Goal: Find contact information: Find contact information

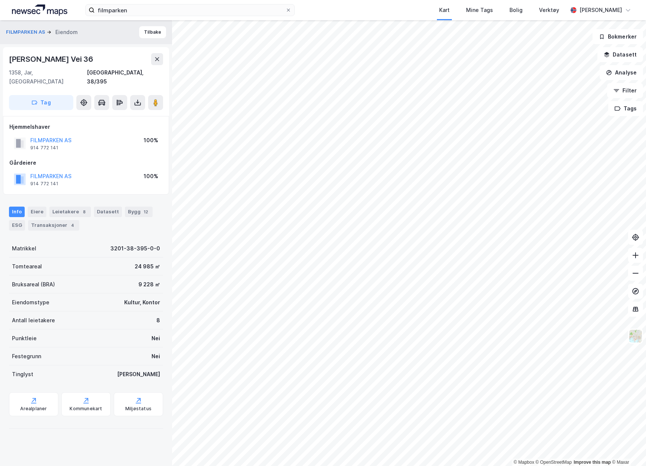
click at [168, 245] on div "© Mapbox © OpenStreetMap Improve this map © Maxar FILMPARKEN AS Eiendom Tilbake…" at bounding box center [323, 243] width 646 height 446
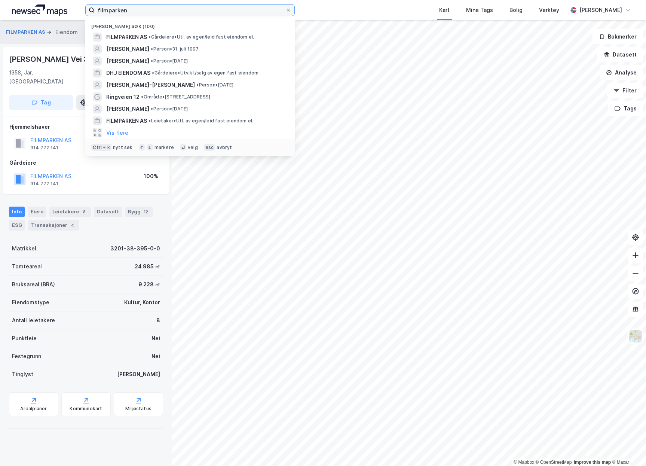
click at [135, 5] on input "filmparken" at bounding box center [190, 9] width 191 height 11
click at [170, 6] on input "filmparken" at bounding box center [190, 9] width 191 height 11
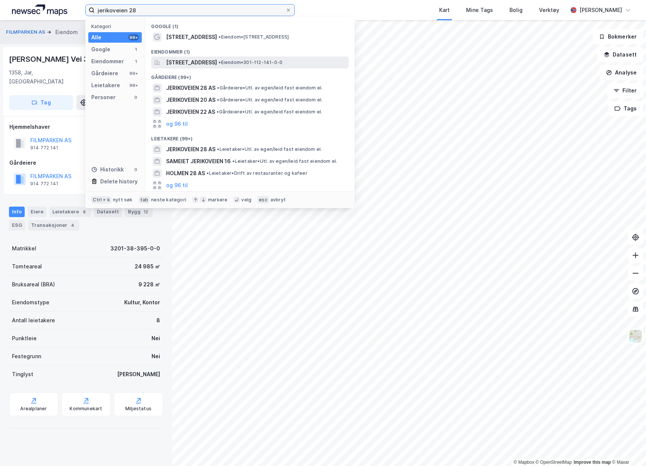
type input "jerikoveien 28"
click at [217, 61] on span "[STREET_ADDRESS]" at bounding box center [191, 62] width 51 height 9
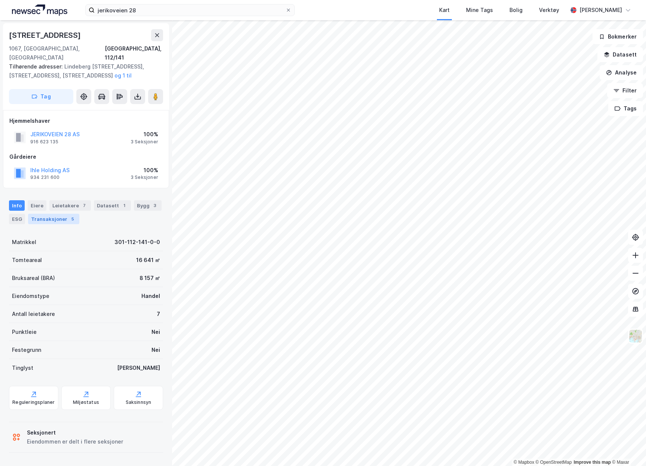
click at [50, 214] on div "Transaksjoner 5" at bounding box center [53, 219] width 51 height 10
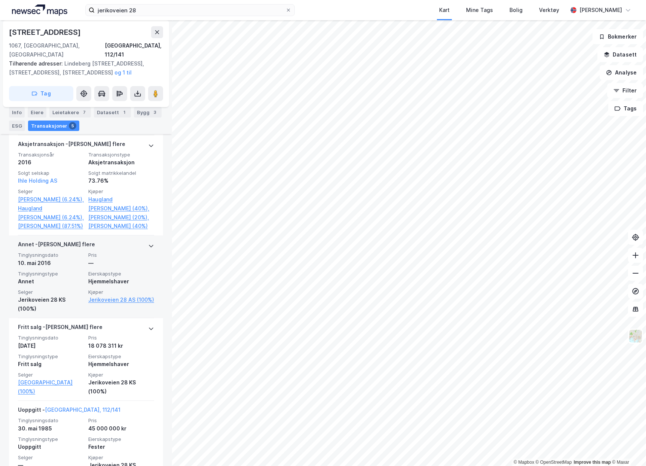
scroll to position [337, 0]
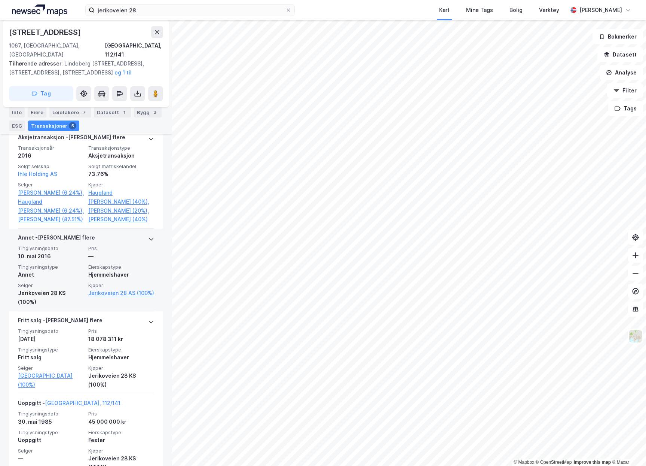
click at [49, 297] on div "Jerikoveien 28 KS (100%)" at bounding box center [51, 298] width 66 height 18
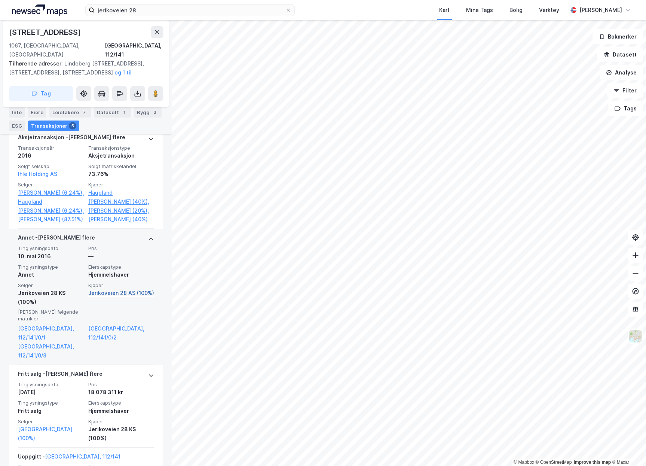
click at [105, 298] on link "Jerikoveien 28 AS (100%)" at bounding box center [121, 293] width 66 height 9
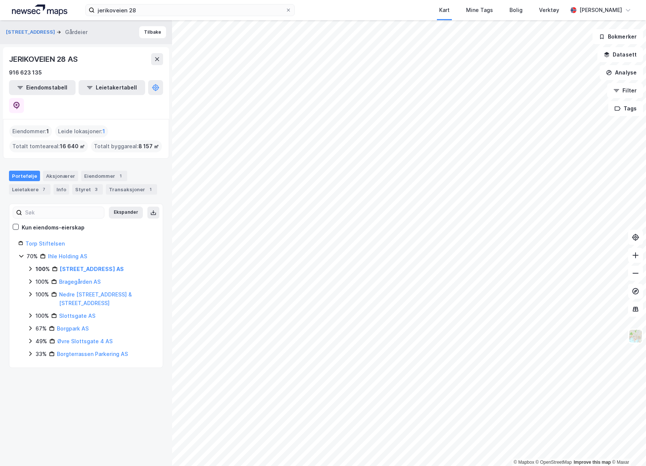
click at [46, 58] on div "JERIKOVEIEN 28 AS" at bounding box center [44, 59] width 70 height 12
copy div "JERIKOVEIEN 28 AS"
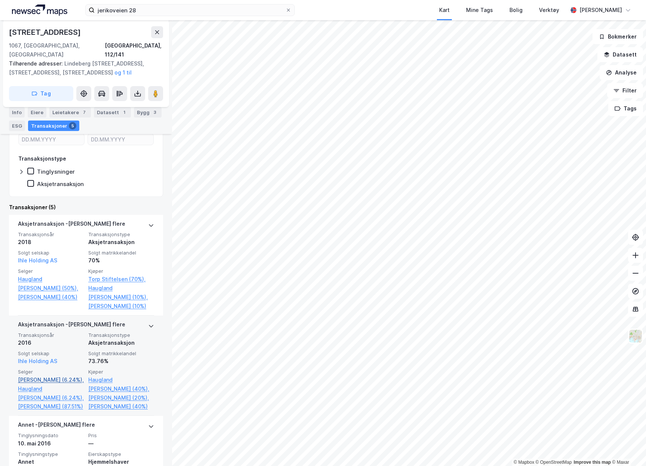
scroll to position [357, 0]
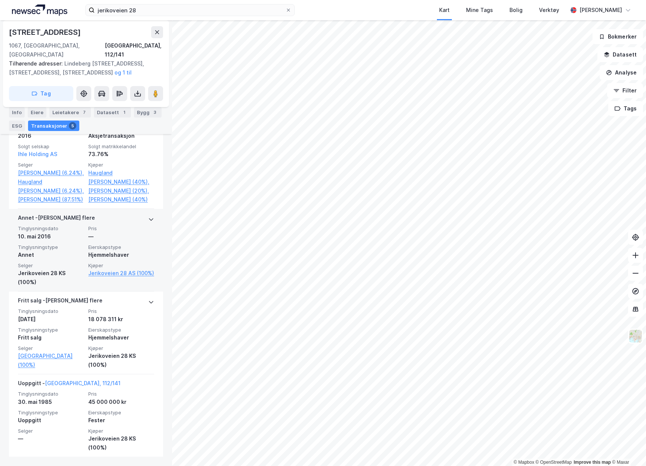
click at [41, 271] on div "Jerikoveien 28 KS (100%)" at bounding box center [51, 278] width 66 height 18
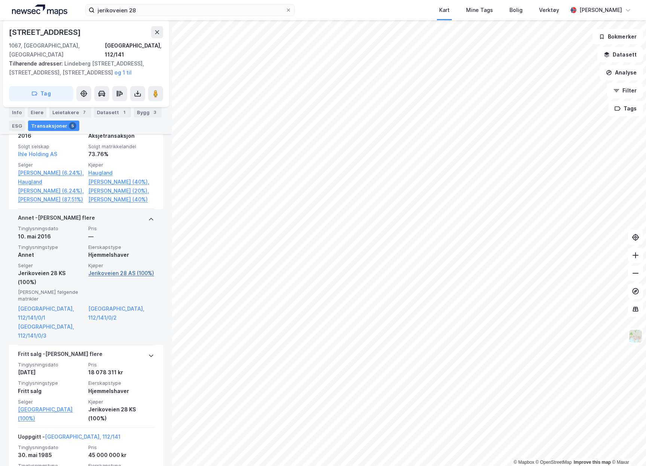
click at [104, 278] on link "Jerikoveien 28 AS (100%)" at bounding box center [121, 273] width 66 height 9
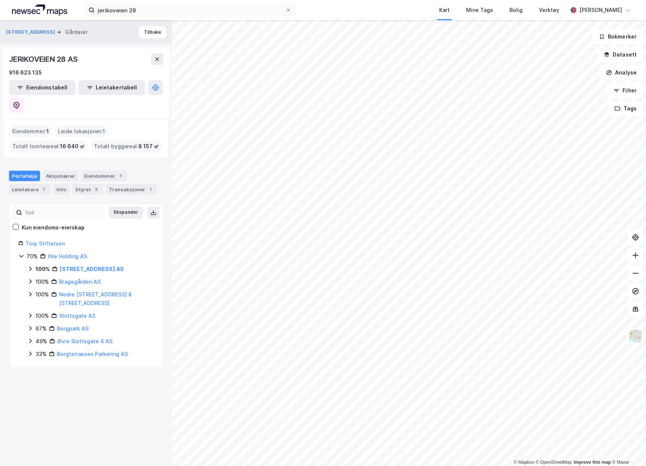
click at [49, 59] on div "JERIKOVEIEN 28 AS" at bounding box center [44, 59] width 70 height 12
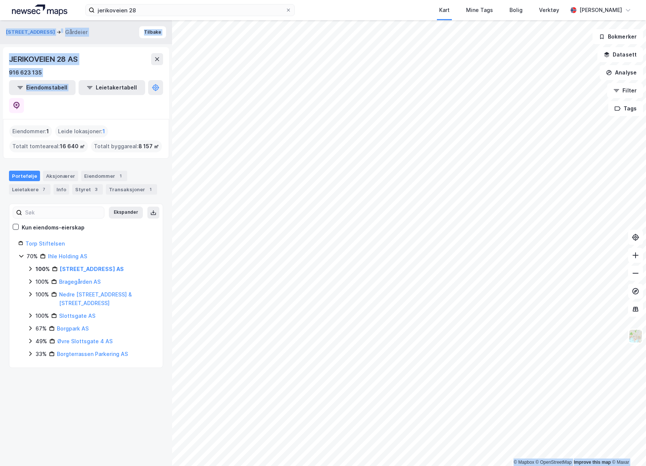
drag, startPoint x: 89, startPoint y: 79, endPoint x: -24, endPoint y: 72, distance: 113.6
click at [0, 72] on html "jerikoveien 28 Kart Mine Tags Bolig Verktøy [PERSON_NAME] © Mapbox © OpenStreet…" at bounding box center [323, 233] width 646 height 466
click at [54, 73] on div "916 623 135" at bounding box center [86, 72] width 154 height 9
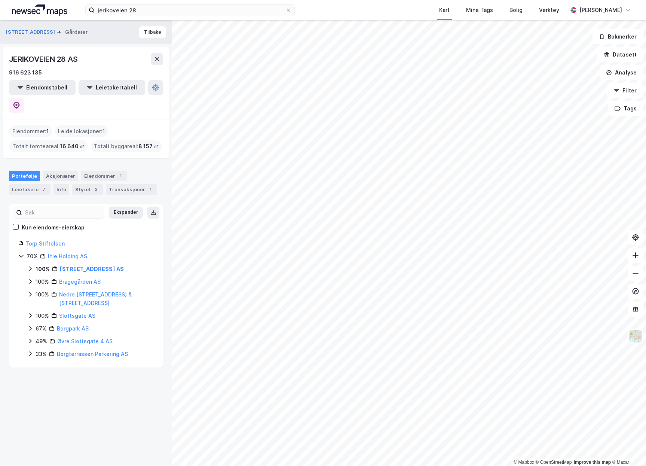
click at [54, 73] on div "916 623 135" at bounding box center [86, 72] width 154 height 9
